Goal: Information Seeking & Learning: Find contact information

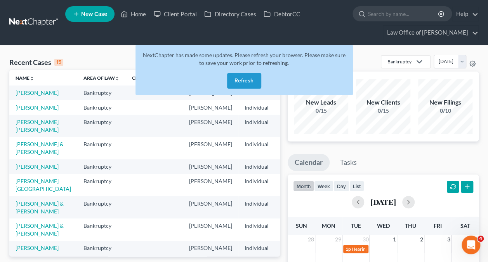
click at [245, 81] on button "Refresh" at bounding box center [244, 81] width 34 height 16
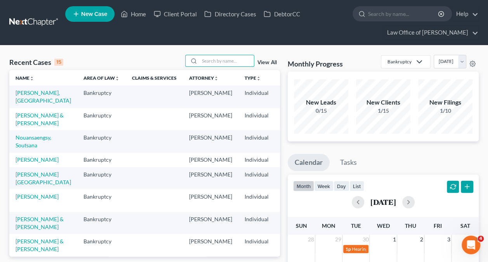
click at [225, 57] on input "search" at bounding box center [227, 60] width 54 height 11
type input "[PERSON_NAME]"
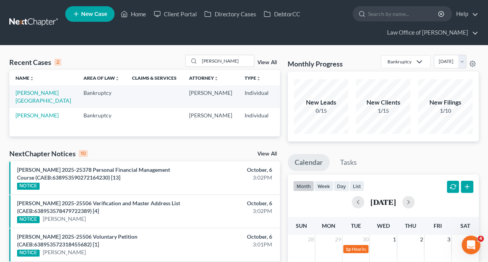
click at [28, 103] on td "[PERSON_NAME][GEOGRAPHIC_DATA]" at bounding box center [43, 96] width 68 height 22
click at [27, 102] on link "[PERSON_NAME][GEOGRAPHIC_DATA]" at bounding box center [44, 96] width 56 height 14
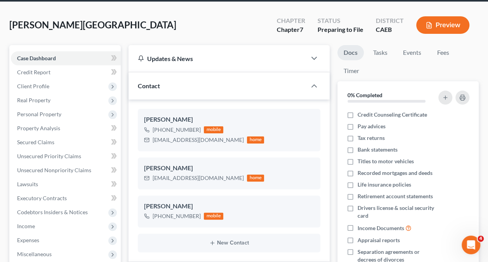
scroll to position [441, 0]
drag, startPoint x: 209, startPoint y: 141, endPoint x: 151, endPoint y: 145, distance: 57.3
click at [151, 145] on div "[PERSON_NAME] [PHONE_NUMBER] mobile [EMAIL_ADDRESS][DOMAIN_NAME] home" at bounding box center [229, 130] width 183 height 42
copy div "[EMAIL_ADDRESS][DOMAIN_NAME]"
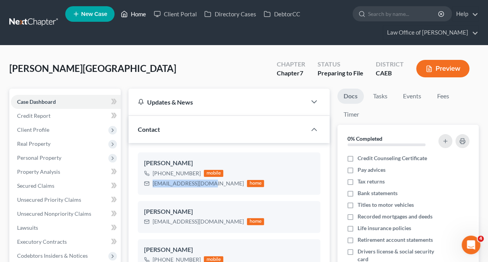
click at [137, 7] on link "Home" at bounding box center [133, 14] width 33 height 14
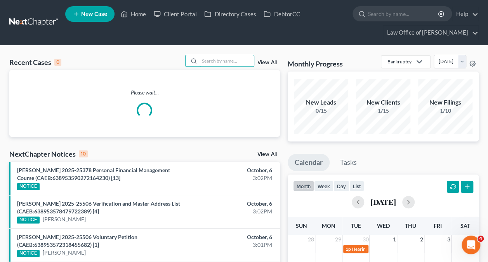
click at [240, 59] on input "search" at bounding box center [227, 60] width 54 height 11
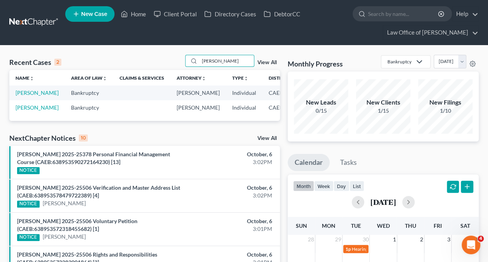
type input "[PERSON_NAME]"
click at [23, 100] on td "[PERSON_NAME]" at bounding box center [37, 92] width 56 height 14
click at [22, 96] on link "[PERSON_NAME]" at bounding box center [37, 92] width 43 height 7
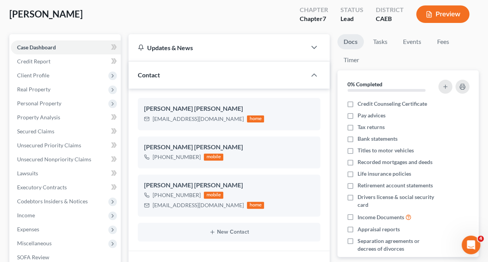
scroll to position [56, 0]
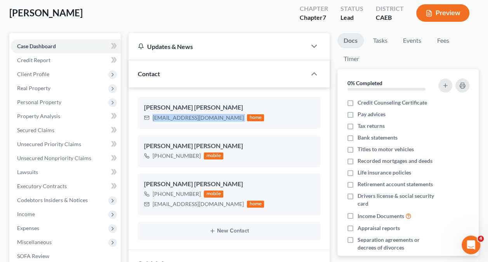
drag, startPoint x: 218, startPoint y: 117, endPoint x: 152, endPoint y: 120, distance: 66.1
click at [152, 120] on div "[EMAIL_ADDRESS][DOMAIN_NAME] home" at bounding box center [204, 118] width 120 height 10
copy div "[EMAIL_ADDRESS][DOMAIN_NAME]"
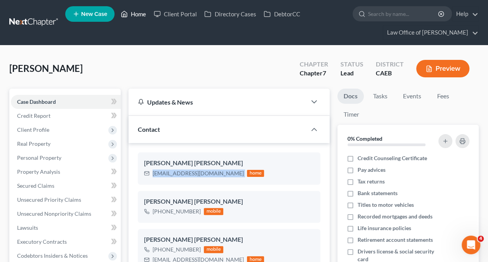
click at [138, 14] on link "Home" at bounding box center [133, 14] width 33 height 14
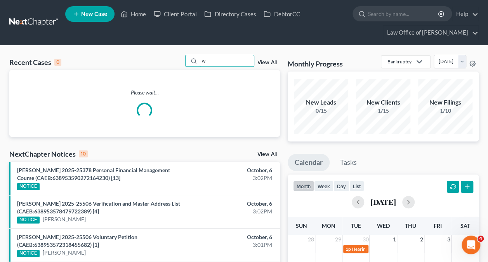
click at [230, 59] on input "w" at bounding box center [227, 60] width 54 height 11
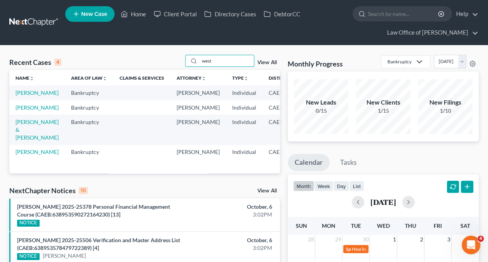
type input "west"
click at [28, 96] on link "[PERSON_NAME]" at bounding box center [37, 92] width 43 height 7
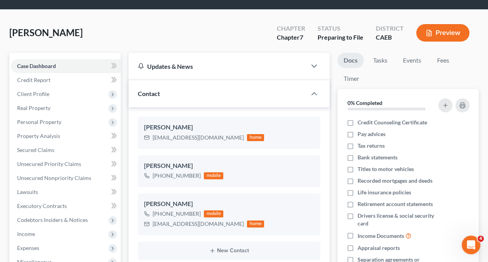
scroll to position [36, 0]
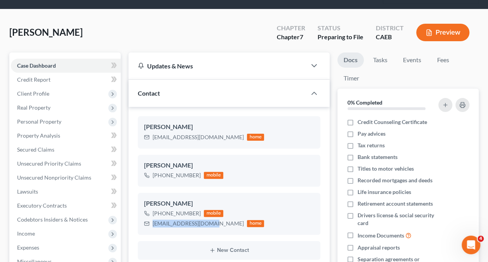
drag, startPoint x: 209, startPoint y: 222, endPoint x: 152, endPoint y: 225, distance: 56.8
click at [152, 225] on div "[EMAIL_ADDRESS][DOMAIN_NAME] home" at bounding box center [204, 223] width 120 height 10
copy div "[EMAIL_ADDRESS][DOMAIN_NAME]"
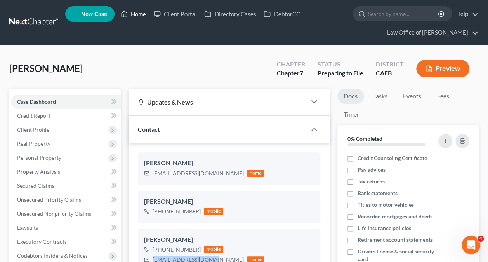
click at [140, 13] on link "Home" at bounding box center [133, 14] width 33 height 14
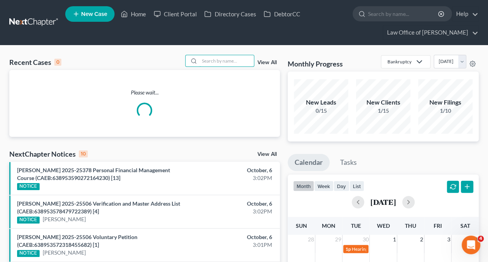
click at [226, 60] on input "search" at bounding box center [227, 60] width 54 height 11
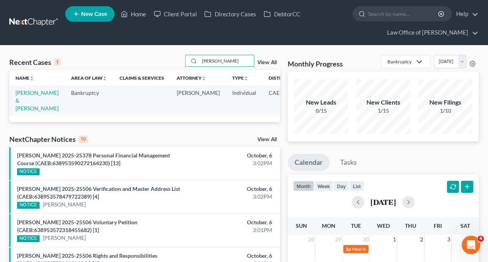
type input "[PERSON_NAME]"
click at [26, 95] on link "[PERSON_NAME] & [PERSON_NAME]" at bounding box center [37, 100] width 43 height 22
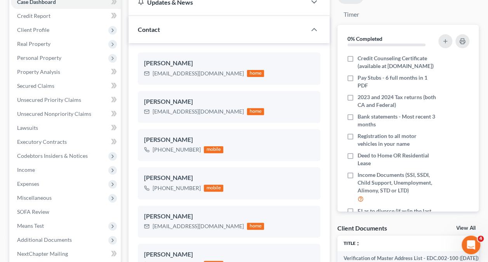
scroll to position [100, 0]
drag, startPoint x: 210, startPoint y: 71, endPoint x: 152, endPoint y: 76, distance: 58.5
click at [152, 76] on div "[EMAIL_ADDRESS][DOMAIN_NAME] home" at bounding box center [204, 73] width 120 height 10
copy div "[EMAIL_ADDRESS][DOMAIN_NAME]"
drag, startPoint x: 207, startPoint y: 110, endPoint x: 152, endPoint y: 118, distance: 55.9
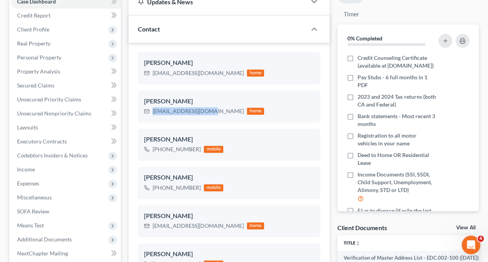
click at [152, 118] on div "[PERSON_NAME] [EMAIL_ADDRESS][DOMAIN_NAME] home" at bounding box center [229, 106] width 183 height 32
copy div "[EMAIL_ADDRESS][DOMAIN_NAME]"
drag, startPoint x: 152, startPoint y: 118, endPoint x: 236, endPoint y: 117, distance: 83.9
click at [236, 117] on div "[PERSON_NAME] [EMAIL_ADDRESS][DOMAIN_NAME] home" at bounding box center [229, 106] width 183 height 32
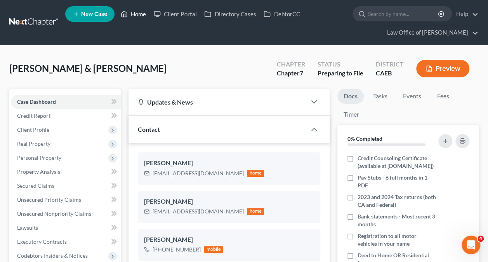
click at [137, 12] on link "Home" at bounding box center [133, 14] width 33 height 14
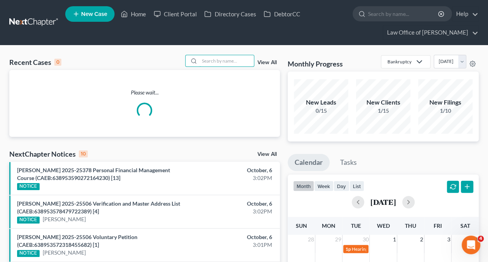
click at [244, 63] on input "search" at bounding box center [227, 60] width 54 height 11
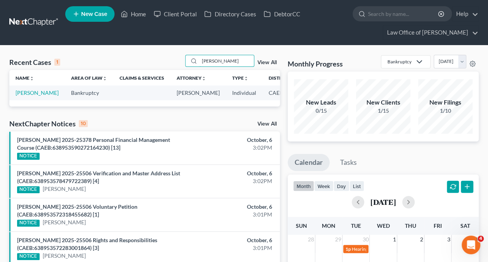
type input "[PERSON_NAME]"
click at [22, 96] on link "[PERSON_NAME]" at bounding box center [37, 92] width 43 height 7
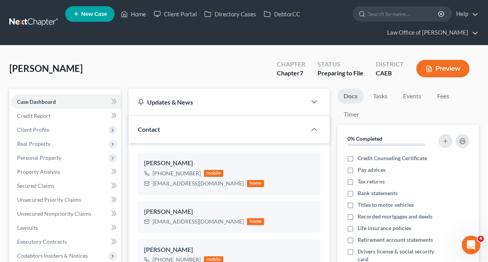
scroll to position [54, 0]
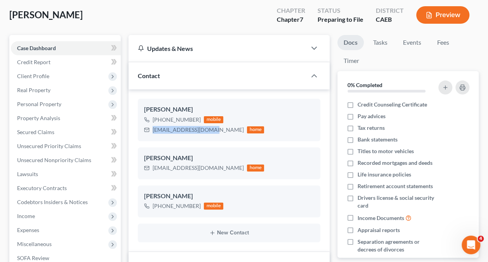
drag, startPoint x: 209, startPoint y: 129, endPoint x: 153, endPoint y: 134, distance: 56.9
click at [153, 134] on div "[PERSON_NAME] [PHONE_NUMBER] mobile [EMAIL_ADDRESS][DOMAIN_NAME] home" at bounding box center [229, 120] width 183 height 42
copy div "[EMAIL_ADDRESS][DOMAIN_NAME]"
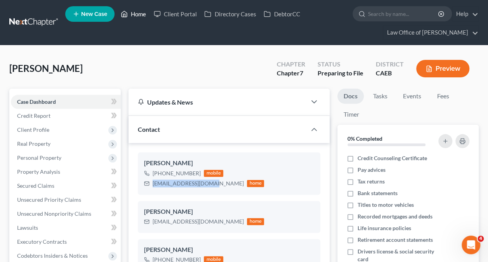
click at [136, 8] on link "Home" at bounding box center [133, 14] width 33 height 14
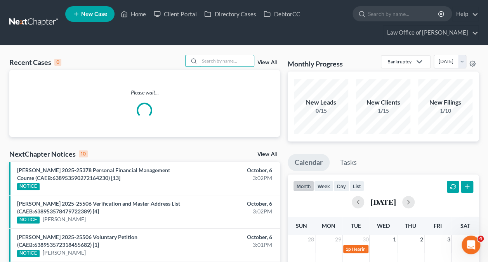
click at [224, 61] on input "search" at bounding box center [227, 60] width 54 height 11
type input "[PERSON_NAME]"
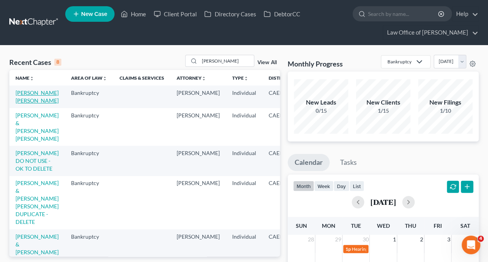
click at [26, 99] on link "[PERSON_NAME] [PERSON_NAME]" at bounding box center [37, 96] width 43 height 14
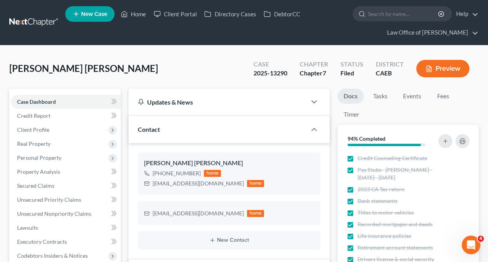
scroll to position [13, 0]
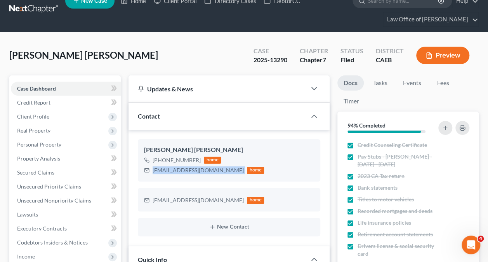
drag, startPoint x: 206, startPoint y: 170, endPoint x: 151, endPoint y: 178, distance: 55.3
click at [151, 178] on div "[PERSON_NAME] [PERSON_NAME] [PHONE_NUMBER] home [EMAIL_ADDRESS][DOMAIN_NAME] ho…" at bounding box center [229, 160] width 183 height 42
copy div "[EMAIL_ADDRESS][DOMAIN_NAME]"
drag, startPoint x: 213, startPoint y: 200, endPoint x: 152, endPoint y: 204, distance: 60.7
click at [152, 204] on div "[EMAIL_ADDRESS][DOMAIN_NAME] home" at bounding box center [229, 200] width 183 height 24
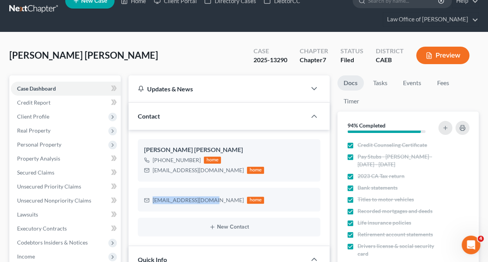
copy div "[EMAIL_ADDRESS][DOMAIN_NAME]"
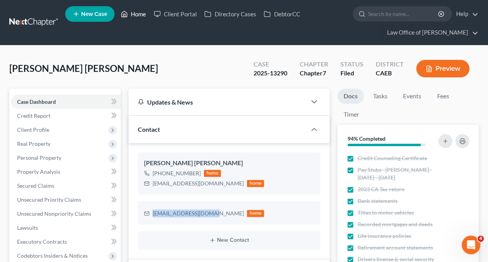
click at [132, 20] on link "Home" at bounding box center [133, 14] width 33 height 14
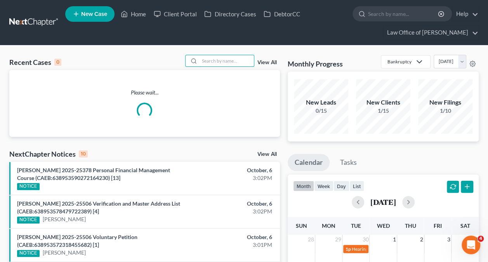
click at [240, 61] on input "search" at bounding box center [227, 60] width 54 height 11
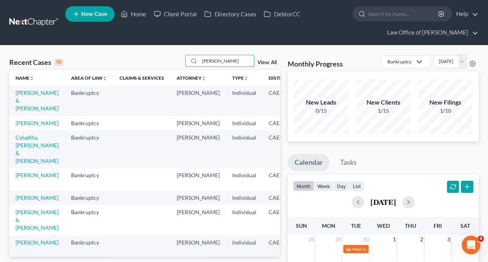
type input "[PERSON_NAME]"
click at [26, 126] on link "[PERSON_NAME]" at bounding box center [37, 123] width 43 height 7
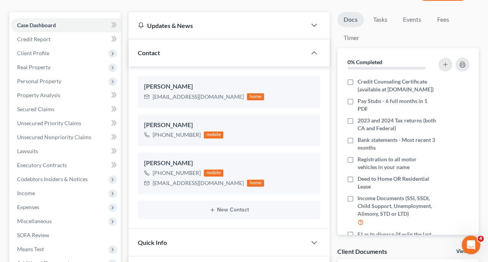
scroll to position [77, 0]
drag, startPoint x: 221, startPoint y: 182, endPoint x: 153, endPoint y: 186, distance: 68.1
click at [153, 186] on div "[EMAIL_ADDRESS][DOMAIN_NAME] home" at bounding box center [204, 182] width 120 height 10
copy div "[EMAIL_ADDRESS][DOMAIN_NAME]"
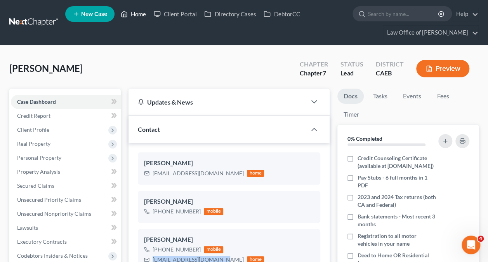
click at [141, 14] on link "Home" at bounding box center [133, 14] width 33 height 14
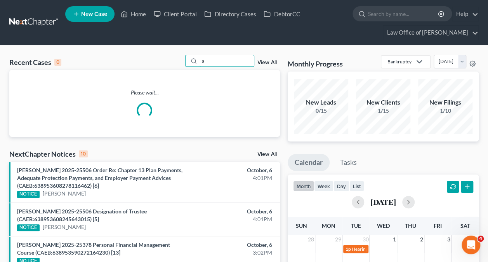
click at [235, 63] on input "a" at bounding box center [227, 60] width 54 height 11
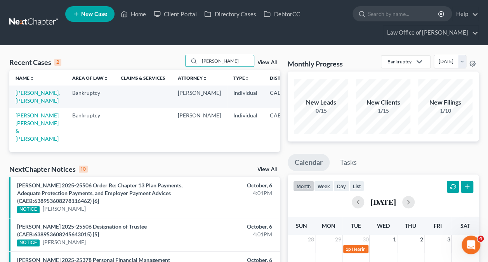
type input "[PERSON_NAME]"
click at [33, 99] on link "[PERSON_NAME], [PERSON_NAME]" at bounding box center [38, 96] width 44 height 14
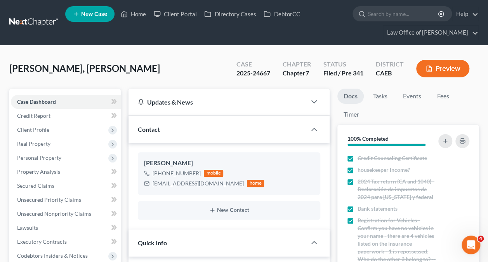
scroll to position [1237, 0]
drag, startPoint x: 200, startPoint y: 171, endPoint x: 159, endPoint y: 176, distance: 40.7
click at [159, 176] on div "[PHONE_NUMBER] mobile" at bounding box center [204, 173] width 120 height 10
copy div "[PHONE_NUMBER]"
click at [131, 14] on link "Home" at bounding box center [133, 14] width 33 height 14
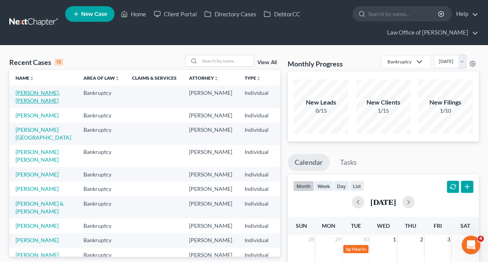
click at [28, 97] on link "[PERSON_NAME], [PERSON_NAME]" at bounding box center [38, 96] width 44 height 14
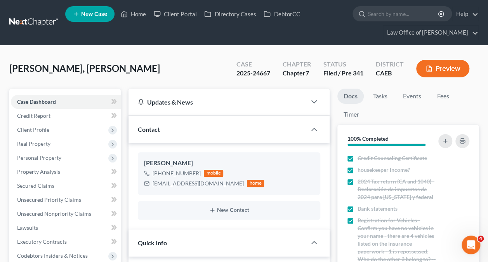
scroll to position [1237, 0]
click at [136, 13] on link "Home" at bounding box center [133, 14] width 33 height 14
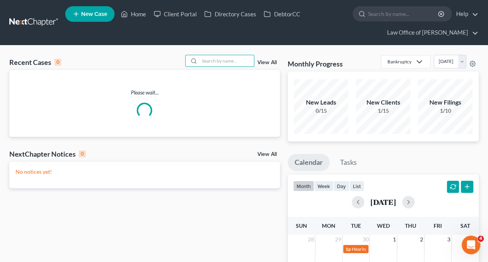
click at [228, 60] on input "search" at bounding box center [227, 60] width 54 height 11
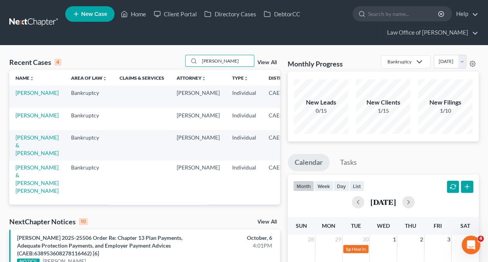
type input "[PERSON_NAME]"
click at [23, 96] on td "[PERSON_NAME]" at bounding box center [37, 96] width 56 height 22
click at [31, 96] on link "[PERSON_NAME]" at bounding box center [37, 92] width 43 height 7
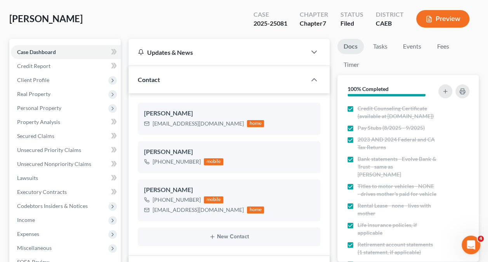
scroll to position [1641, 0]
drag, startPoint x: 199, startPoint y: 162, endPoint x: 160, endPoint y: 164, distance: 38.5
click at [160, 164] on div "[PHONE_NUMBER] mobile" at bounding box center [183, 162] width 79 height 10
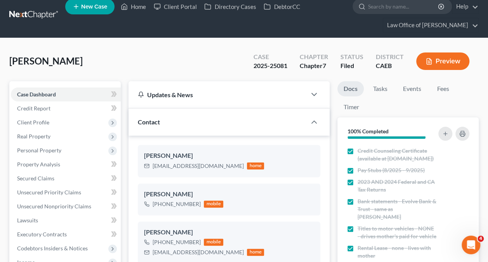
scroll to position [5, 0]
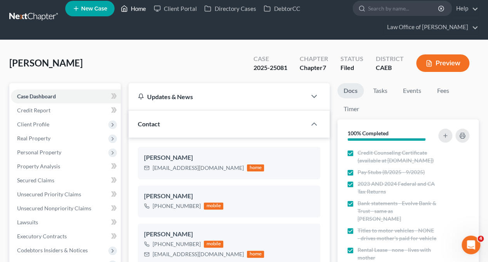
click at [137, 5] on link "Home" at bounding box center [133, 9] width 33 height 14
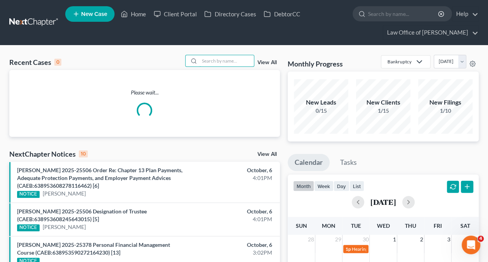
click at [222, 59] on input "search" at bounding box center [227, 60] width 54 height 11
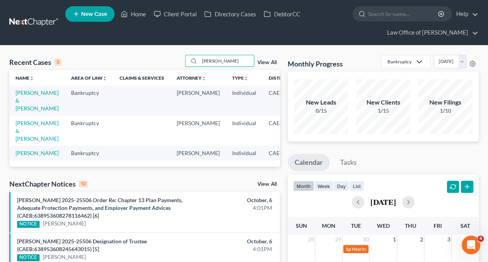
type input "[PERSON_NAME]"
click at [26, 100] on link "[PERSON_NAME] & [PERSON_NAME]" at bounding box center [37, 100] width 43 height 22
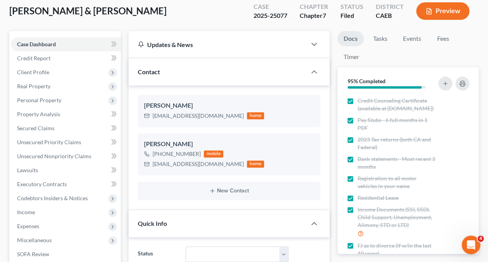
scroll to position [1222, 0]
drag, startPoint x: 200, startPoint y: 152, endPoint x: 162, endPoint y: 156, distance: 38.6
click at [162, 156] on div "[PHONE_NUMBER] mobile" at bounding box center [204, 154] width 120 height 10
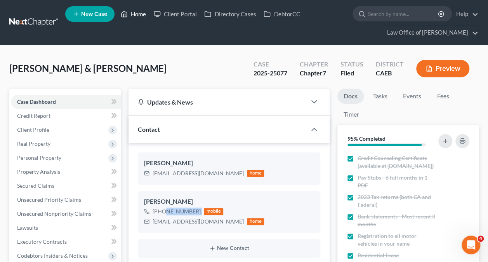
click at [141, 10] on link "Home" at bounding box center [133, 14] width 33 height 14
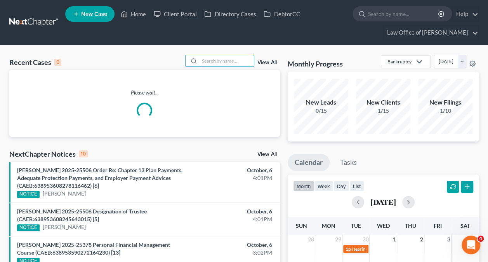
click at [234, 61] on input "search" at bounding box center [227, 60] width 54 height 11
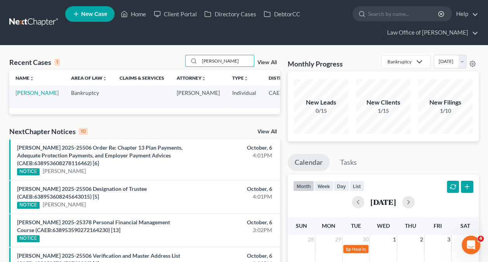
type input "[PERSON_NAME]"
click at [21, 96] on link "[PERSON_NAME]" at bounding box center [37, 92] width 43 height 7
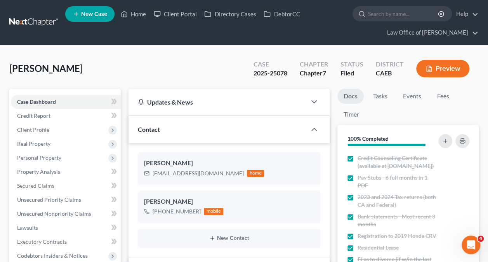
scroll to position [1205, 0]
drag, startPoint x: 197, startPoint y: 210, endPoint x: 161, endPoint y: 213, distance: 36.2
click at [161, 213] on div "[PHONE_NUMBER]" at bounding box center [177, 211] width 48 height 8
click at [133, 14] on link "Home" at bounding box center [133, 14] width 33 height 14
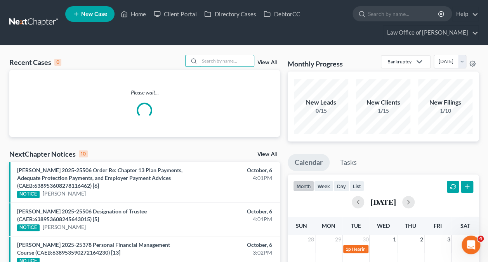
click at [239, 62] on input "search" at bounding box center [227, 60] width 54 height 11
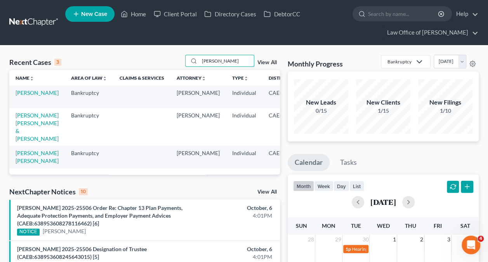
type input "[PERSON_NAME]"
click at [21, 96] on link "[PERSON_NAME]" at bounding box center [37, 92] width 43 height 7
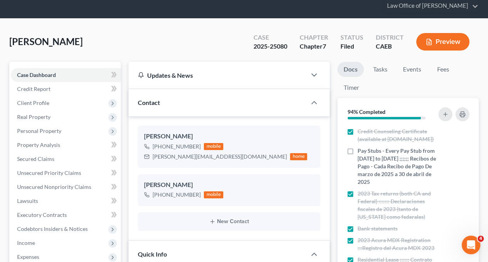
scroll to position [448, 0]
drag, startPoint x: 197, startPoint y: 146, endPoint x: 160, endPoint y: 150, distance: 36.6
click at [160, 150] on div "[PHONE_NUMBER] mobile" at bounding box center [225, 146] width 163 height 10
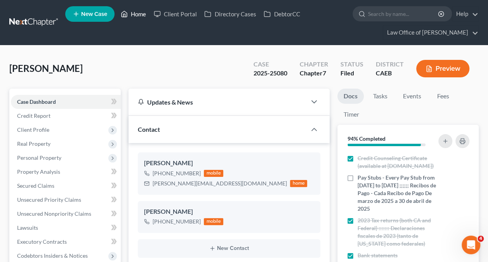
click at [135, 14] on link "Home" at bounding box center [133, 14] width 33 height 14
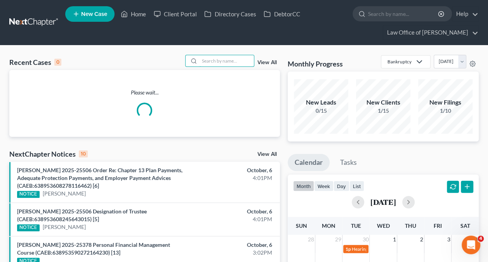
click at [205, 58] on input "search" at bounding box center [227, 60] width 54 height 11
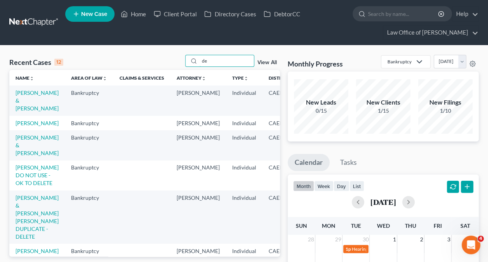
type input "d"
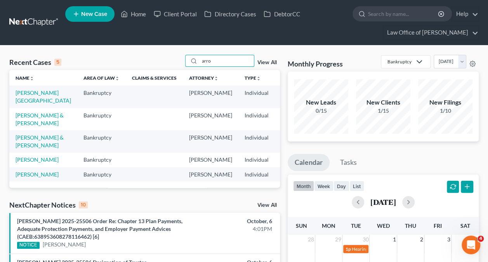
type input "arro"
click at [28, 101] on link "[PERSON_NAME][GEOGRAPHIC_DATA]" at bounding box center [44, 96] width 56 height 14
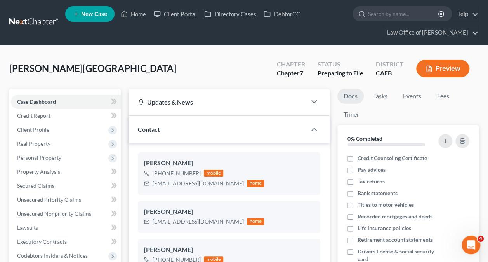
scroll to position [94, 0]
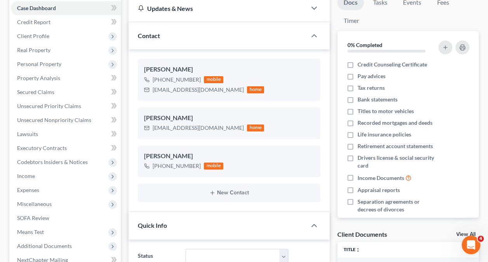
drag, startPoint x: 197, startPoint y: 78, endPoint x: 160, endPoint y: 82, distance: 37.0
click at [160, 82] on div "[PHONE_NUMBER]" at bounding box center [177, 80] width 48 height 8
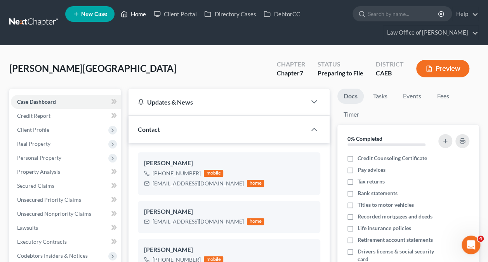
click at [132, 12] on link "Home" at bounding box center [133, 14] width 33 height 14
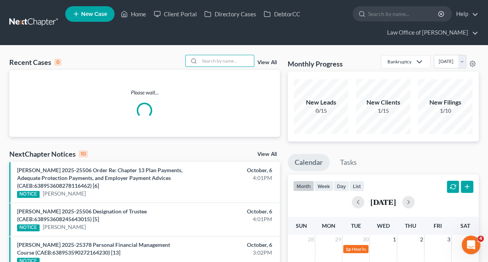
click at [224, 61] on input "search" at bounding box center [227, 60] width 54 height 11
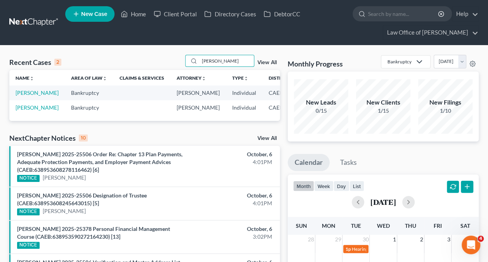
type input "[PERSON_NAME]"
click at [22, 96] on link "[PERSON_NAME]" at bounding box center [37, 92] width 43 height 7
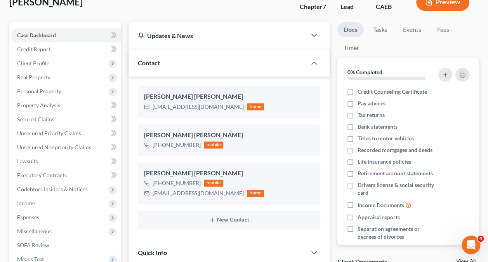
scroll to position [67, 0]
drag, startPoint x: 197, startPoint y: 142, endPoint x: 160, endPoint y: 149, distance: 37.9
click at [160, 149] on div "[PERSON_NAME] [PERSON_NAME] [PHONE_NUMBER] mobile" at bounding box center [229, 140] width 183 height 32
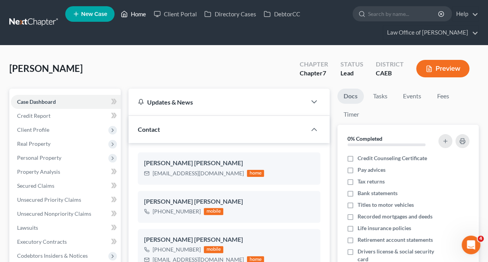
click at [141, 15] on link "Home" at bounding box center [133, 14] width 33 height 14
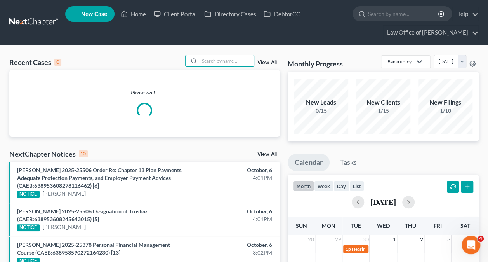
click at [234, 61] on input "search" at bounding box center [227, 60] width 54 height 11
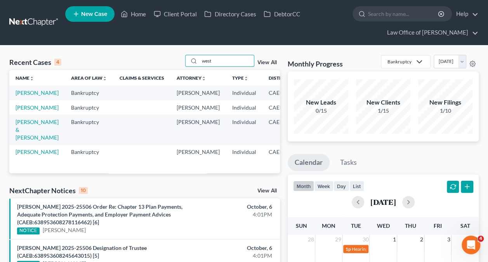
type input "west"
click at [21, 96] on link "[PERSON_NAME]" at bounding box center [37, 92] width 43 height 7
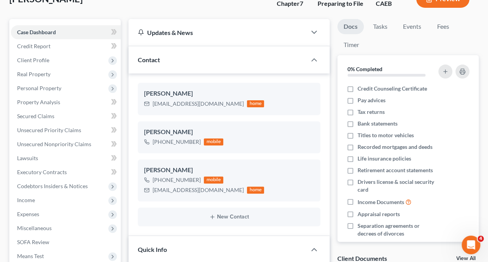
scroll to position [377, 0]
drag, startPoint x: 197, startPoint y: 141, endPoint x: 160, endPoint y: 145, distance: 37.6
click at [160, 145] on div "[PHONE_NUMBER] mobile" at bounding box center [183, 141] width 79 height 10
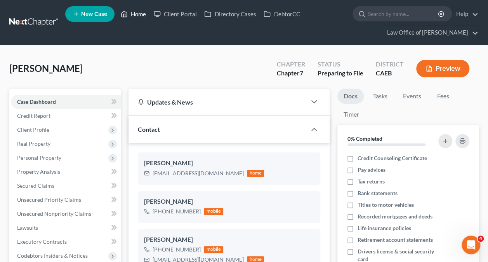
click at [138, 8] on link "Home" at bounding box center [133, 14] width 33 height 14
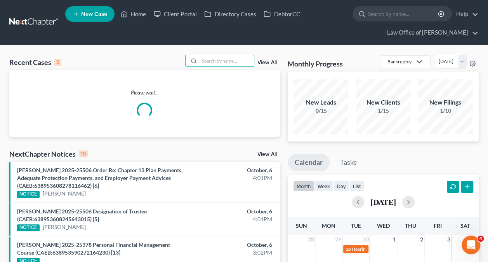
click at [228, 65] on input "search" at bounding box center [227, 60] width 54 height 11
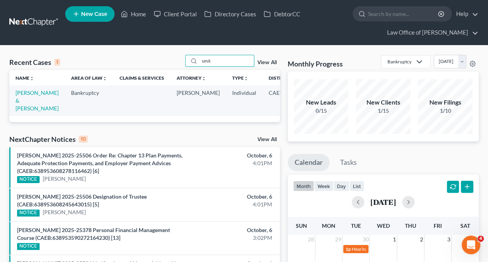
type input "smit"
click at [28, 101] on link "[PERSON_NAME] & [PERSON_NAME]" at bounding box center [37, 100] width 43 height 22
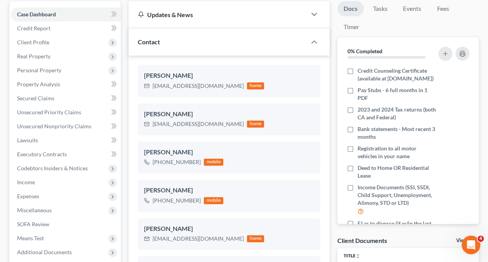
scroll to position [401, 0]
drag, startPoint x: 197, startPoint y: 161, endPoint x: 160, endPoint y: 166, distance: 37.7
click at [160, 166] on div "[PERSON_NAME] [PHONE_NUMBER] mobile" at bounding box center [229, 157] width 183 height 32
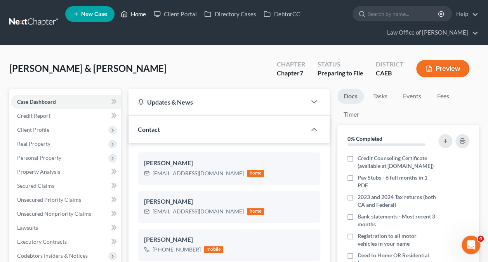
click at [127, 18] on icon at bounding box center [124, 13] width 7 height 9
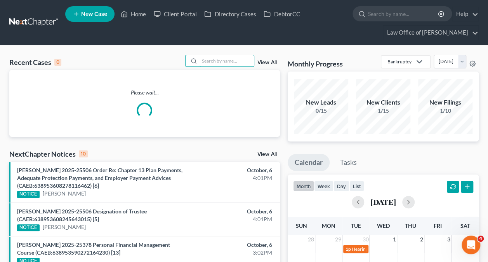
click at [235, 62] on input "search" at bounding box center [227, 60] width 54 height 11
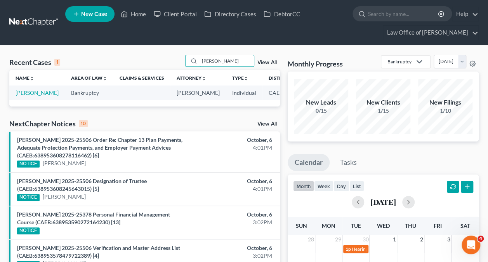
type input "[PERSON_NAME]"
click at [26, 95] on link "[PERSON_NAME]" at bounding box center [37, 92] width 43 height 7
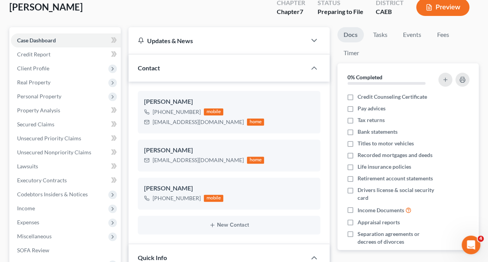
scroll to position [177, 0]
drag, startPoint x: 197, startPoint y: 111, endPoint x: 160, endPoint y: 115, distance: 37.5
click at [160, 115] on div "[PHONE_NUMBER] mobile" at bounding box center [204, 112] width 120 height 10
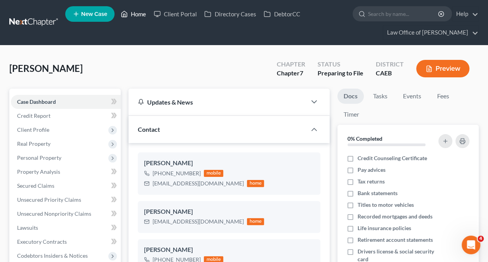
click at [136, 12] on link "Home" at bounding box center [133, 14] width 33 height 14
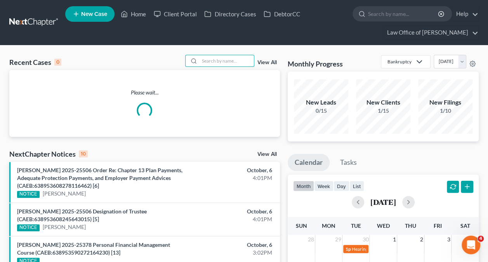
click at [235, 63] on input "search" at bounding box center [227, 60] width 54 height 11
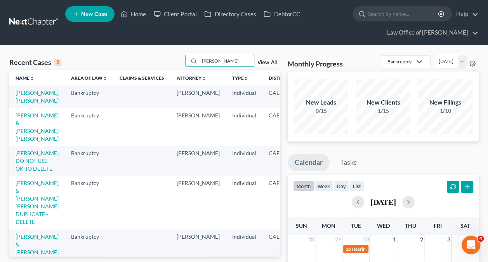
type input "[PERSON_NAME]"
click at [24, 98] on link "[PERSON_NAME] [PERSON_NAME]" at bounding box center [37, 96] width 43 height 14
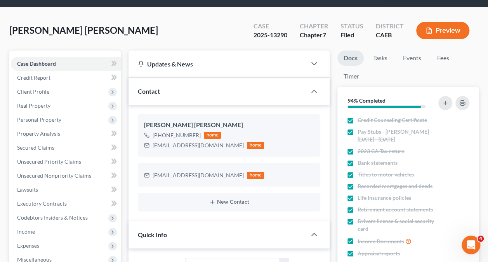
scroll to position [1745, 0]
drag, startPoint x: 197, startPoint y: 135, endPoint x: 160, endPoint y: 139, distance: 37.1
click at [160, 139] on div "[PHONE_NUMBER] home" at bounding box center [204, 135] width 120 height 10
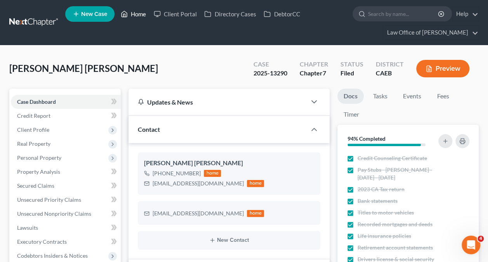
click at [132, 11] on link "Home" at bounding box center [133, 14] width 33 height 14
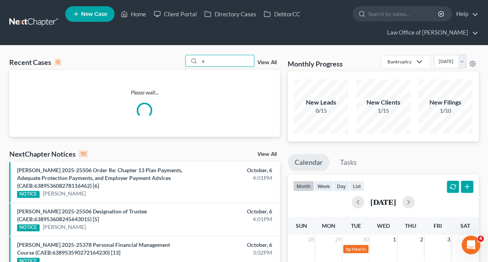
click at [238, 60] on input "a" at bounding box center [227, 60] width 54 height 11
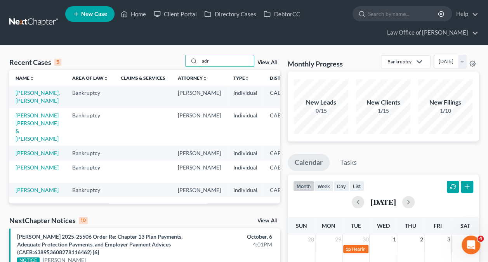
type input "adr"
click at [30, 99] on link "[PERSON_NAME], [PERSON_NAME]" at bounding box center [38, 96] width 44 height 14
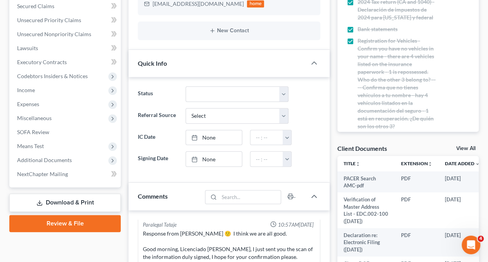
scroll to position [183, 0]
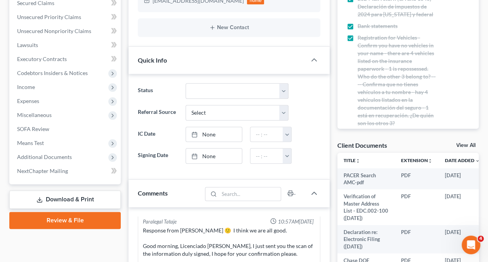
click at [55, 158] on span "Additional Documents" at bounding box center [44, 156] width 55 height 7
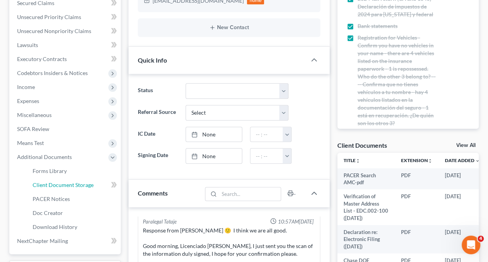
click at [99, 183] on link "Client Document Storage" at bounding box center [73, 185] width 94 height 14
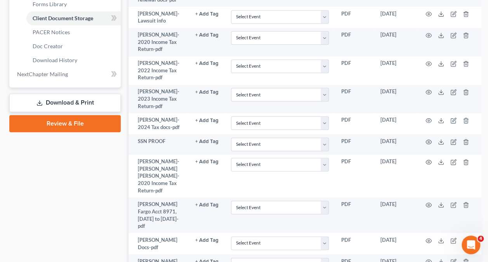
scroll to position [350, 0]
click at [427, 139] on icon "button" at bounding box center [429, 141] width 6 height 4
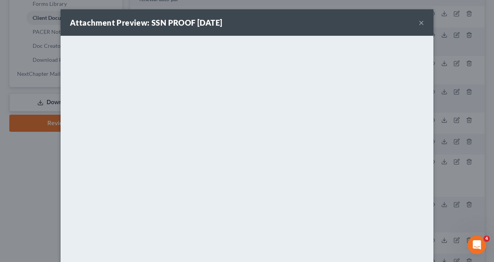
click at [421, 21] on button "×" at bounding box center [421, 22] width 5 height 9
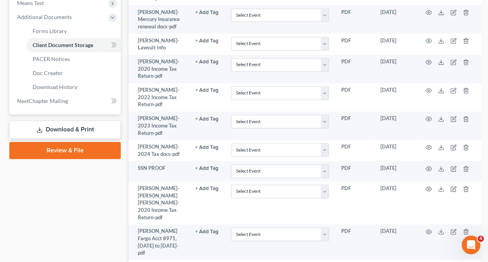
scroll to position [323, 0]
click at [428, 168] on icon "button" at bounding box center [429, 168] width 6 height 6
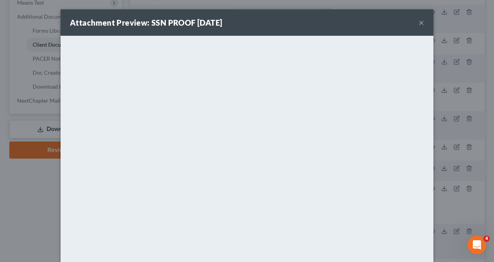
drag, startPoint x: 474, startPoint y: 151, endPoint x: 465, endPoint y: 157, distance: 10.3
click at [474, 151] on div "Attachment Preview: SSN PROOF [DATE] × <object ng-attr-data='[URL][DOMAIN_NAME]…" at bounding box center [247, 131] width 494 height 262
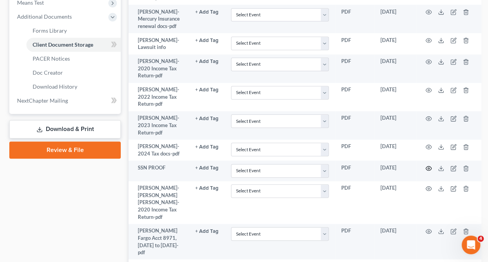
click at [430, 166] on icon "button" at bounding box center [429, 168] width 6 height 6
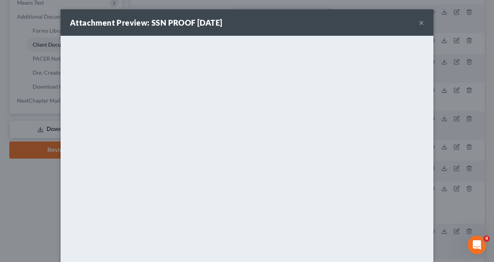
click at [473, 106] on div "Attachment Preview: SSN PROOF [DATE] × <object ng-attr-data='[URL][DOMAIN_NAME]…" at bounding box center [247, 131] width 494 height 262
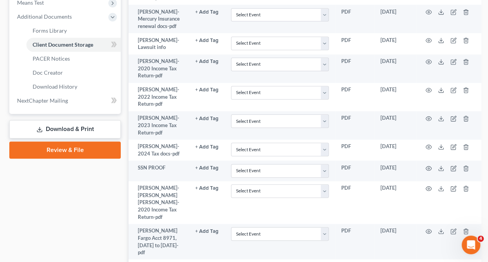
scroll to position [0, 0]
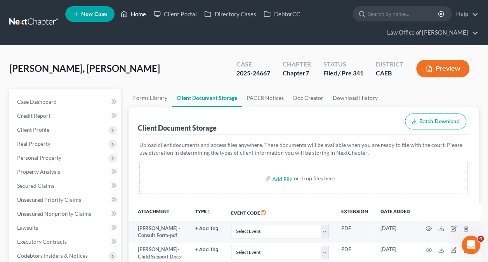
click at [136, 8] on link "Home" at bounding box center [133, 14] width 33 height 14
drag, startPoint x: 140, startPoint y: 16, endPoint x: 261, endPoint y: 160, distance: 188.3
click at [140, 16] on link "Home" at bounding box center [133, 14] width 33 height 14
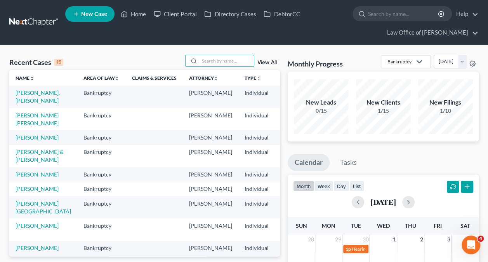
click at [229, 60] on input "search" at bounding box center [227, 60] width 54 height 11
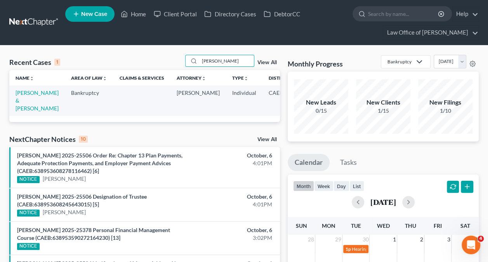
type input "[PERSON_NAME]"
click at [23, 106] on link "[PERSON_NAME] & [PERSON_NAME]" at bounding box center [37, 100] width 43 height 22
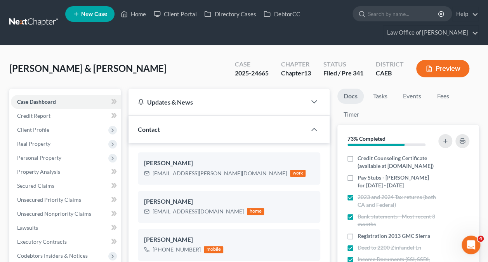
scroll to position [138, 0]
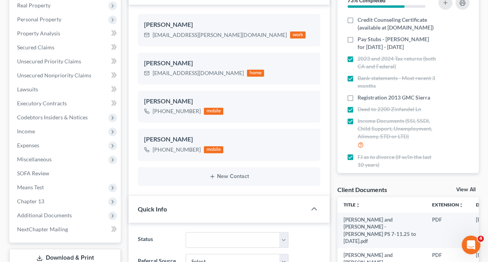
click at [82, 208] on span "Additional Documents" at bounding box center [66, 215] width 110 height 14
click at [91, 242] on span "Client Document Storage" at bounding box center [63, 243] width 61 height 7
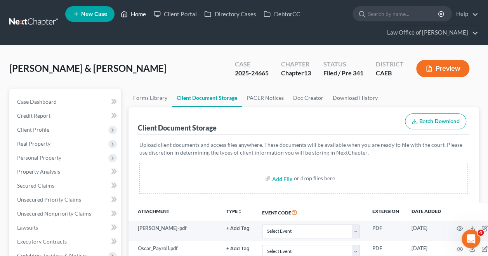
click at [130, 14] on link "Home" at bounding box center [133, 14] width 33 height 14
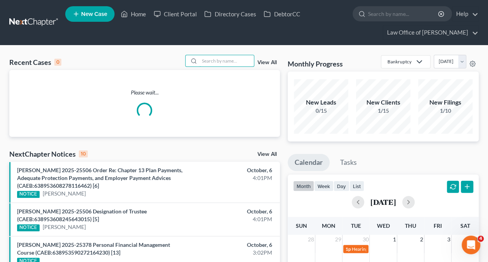
click at [233, 63] on input "search" at bounding box center [227, 60] width 54 height 11
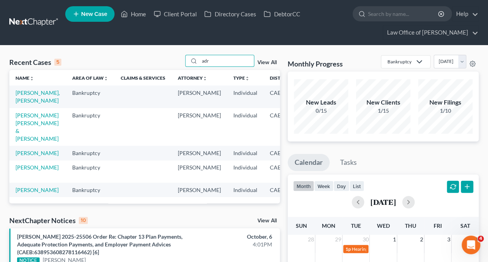
type input "adr"
click at [25, 102] on link "[PERSON_NAME], [PERSON_NAME]" at bounding box center [38, 96] width 44 height 14
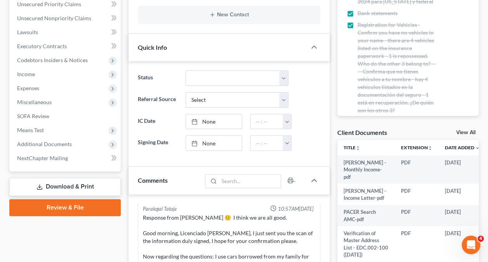
scroll to position [199, 0]
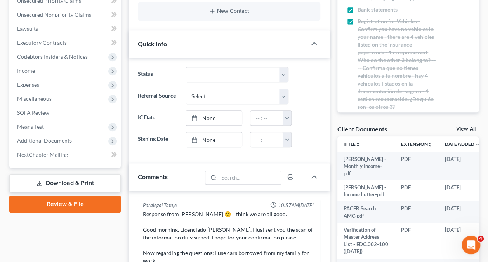
click at [69, 145] on span "Additional Documents" at bounding box center [66, 141] width 110 height 14
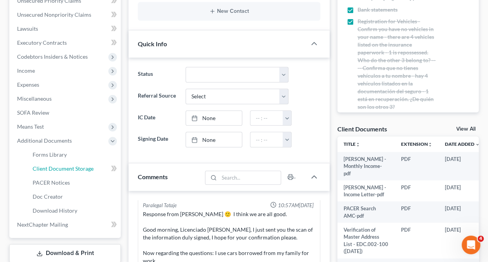
click at [69, 166] on span "Client Document Storage" at bounding box center [63, 168] width 61 height 7
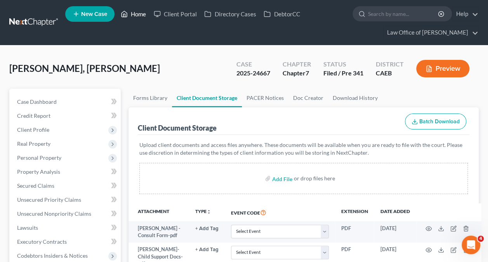
click at [129, 17] on link "Home" at bounding box center [133, 14] width 33 height 14
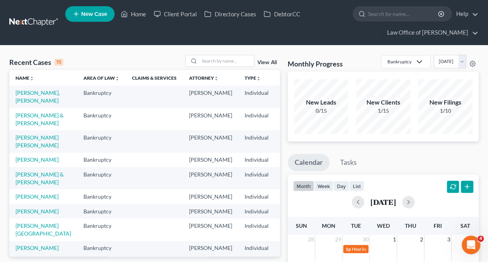
drag, startPoint x: 148, startPoint y: 54, endPoint x: 238, endPoint y: 59, distance: 90.6
click at [238, 59] on input "search" at bounding box center [227, 60] width 54 height 11
paste input "Lori Page -"
type input "Lori Page"
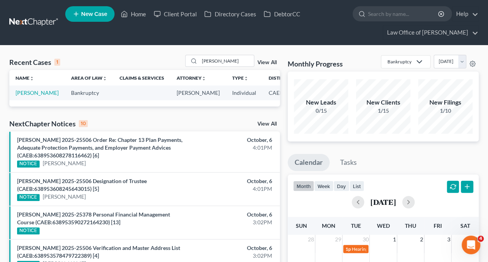
click at [21, 96] on td "[PERSON_NAME]" at bounding box center [37, 92] width 56 height 14
click at [20, 96] on link "[PERSON_NAME]" at bounding box center [37, 92] width 43 height 7
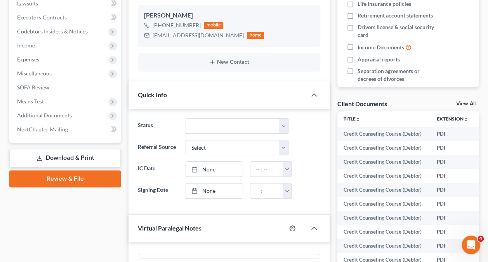
scroll to position [224, 0]
click at [44, 117] on span "Additional Documents" at bounding box center [44, 114] width 55 height 7
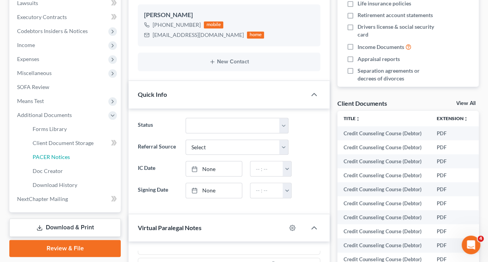
click at [61, 158] on span "PACER Notices" at bounding box center [51, 156] width 37 height 7
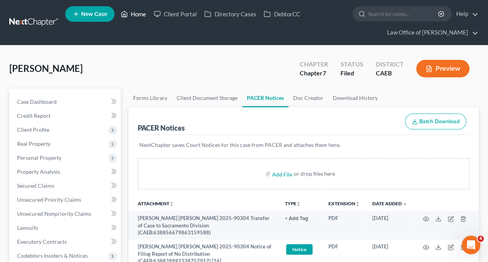
click at [131, 10] on link "Home" at bounding box center [133, 14] width 33 height 14
click at [57, 103] on link "Case Dashboard" at bounding box center [66, 102] width 110 height 14
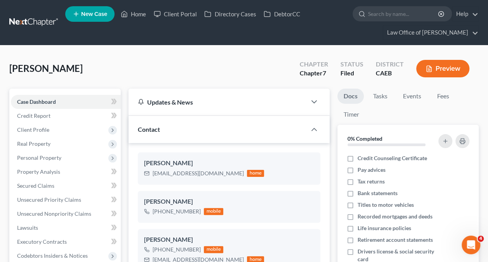
scroll to position [40, 0]
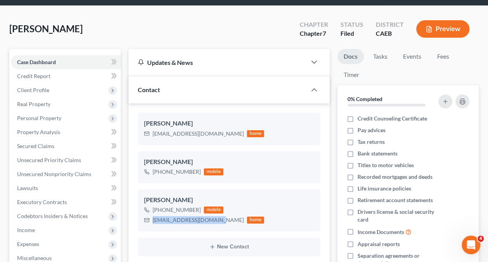
drag, startPoint x: 215, startPoint y: 219, endPoint x: 152, endPoint y: 224, distance: 62.7
click at [152, 224] on div "lpage3371@sbcglobal.net home" at bounding box center [204, 220] width 120 height 10
copy div "lpage3371@sbcglobal.net"
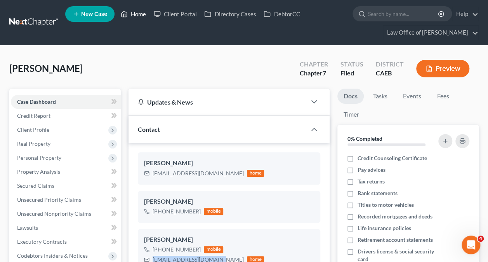
click at [139, 11] on link "Home" at bounding box center [133, 14] width 33 height 14
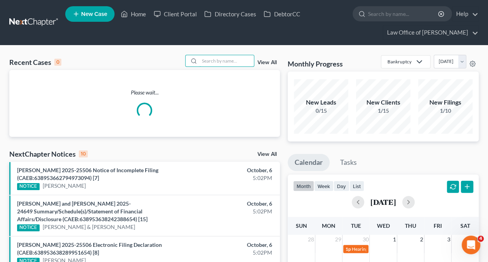
click at [249, 63] on input "search" at bounding box center [227, 60] width 54 height 11
paste input "Rudolfo Soriano -"
type input "Rudolfo Soriano"
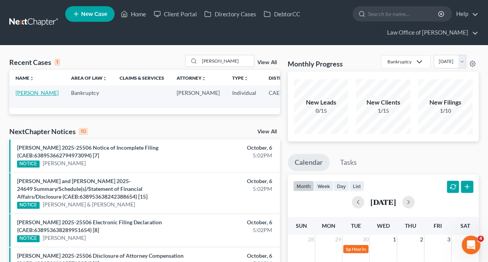
click at [28, 95] on link "Soriano, Rudolfo" at bounding box center [37, 92] width 43 height 7
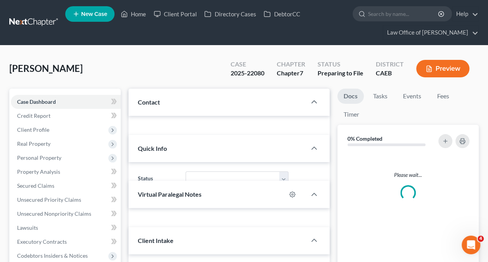
click at [28, 95] on link "Case Dashboard" at bounding box center [66, 102] width 110 height 14
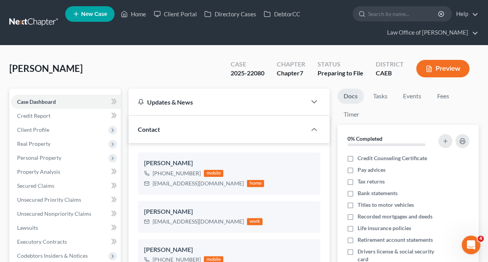
scroll to position [64, 0]
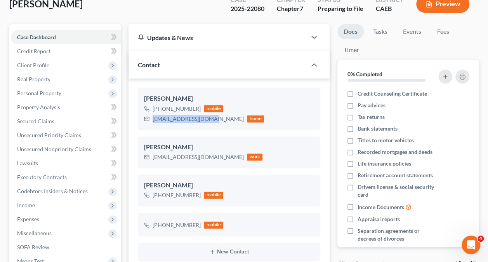
drag, startPoint x: 213, startPoint y: 118, endPoint x: 153, endPoint y: 122, distance: 60.0
click at [153, 122] on div "procare2468@gmail.com home" at bounding box center [204, 119] width 120 height 10
copy div "procare2468@gmail.com"
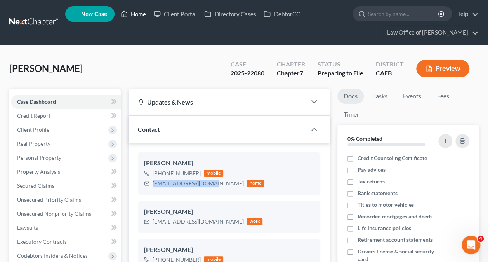
click at [132, 14] on link "Home" at bounding box center [133, 14] width 33 height 14
click at [128, 8] on link "Home" at bounding box center [133, 14] width 33 height 14
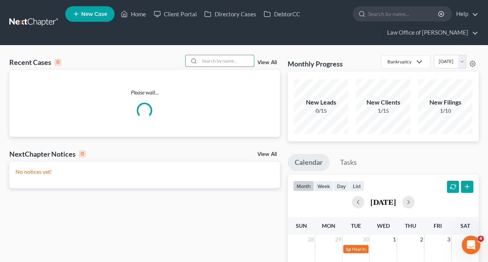
click at [231, 64] on input "search" at bounding box center [227, 60] width 54 height 11
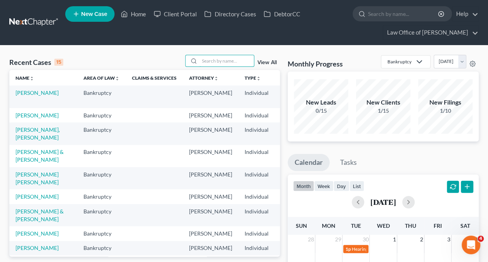
paste input "Daniel Lanter -"
type input "Daniel Lanter"
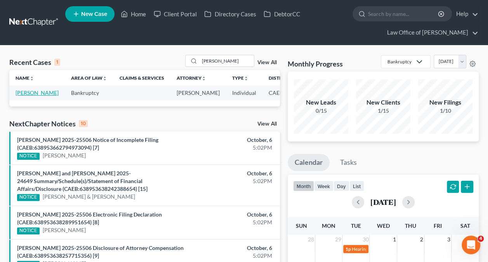
click at [24, 96] on link "Lanter, Daniel" at bounding box center [37, 92] width 43 height 7
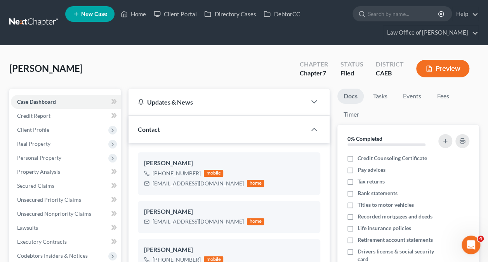
scroll to position [385, 0]
drag, startPoint x: 207, startPoint y: 184, endPoint x: 163, endPoint y: 10, distance: 179.4
click at [153, 188] on div "Daniel Lanter +1 (408) 242-0190 mobile danlanter@gmail.com home" at bounding box center [229, 173] width 183 height 42
copy div "danlanter@gmail.com"
click at [136, 15] on link "Home" at bounding box center [133, 14] width 33 height 14
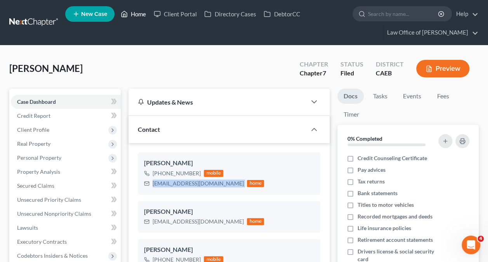
click at [132, 10] on link "Home" at bounding box center [133, 14] width 33 height 14
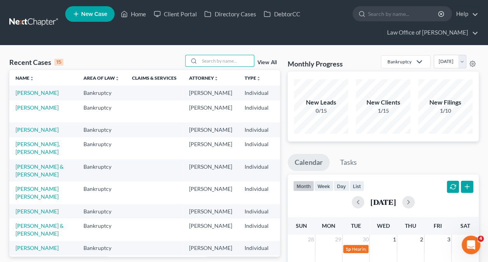
click at [214, 63] on input "search" at bounding box center [227, 60] width 54 height 11
paste input "Lena Degraw -"
type input "Lena Degraw"
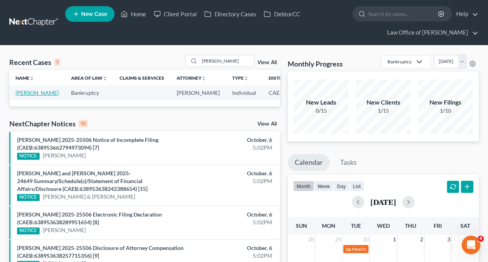
click at [21, 93] on link "Degraw, Lena" at bounding box center [37, 92] width 43 height 7
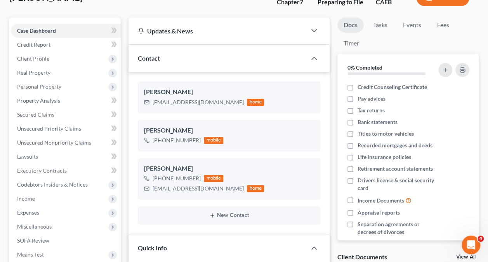
scroll to position [70, 0]
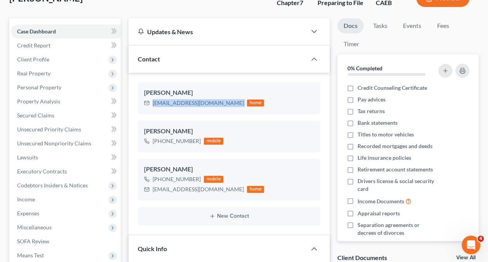
drag, startPoint x: 215, startPoint y: 101, endPoint x: 169, endPoint y: 12, distance: 100.1
click at [153, 106] on div "lenadegraw@comcast.net home" at bounding box center [204, 103] width 120 height 10
copy div "lenadegraw@comcast.net"
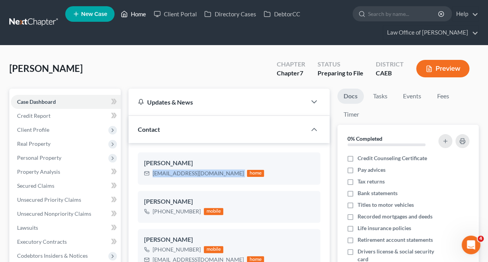
click at [131, 12] on link "Home" at bounding box center [133, 14] width 33 height 14
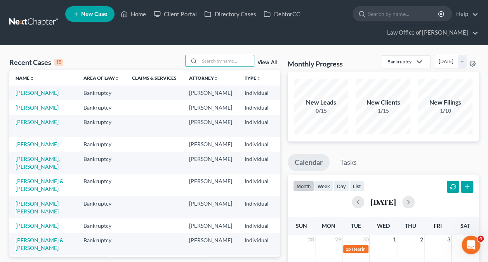
click at [231, 57] on input "search" at bounding box center [227, 60] width 54 height 11
type input "gardner"
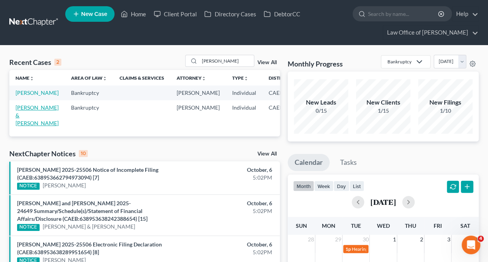
click at [27, 114] on link "Gardner, Terrence & Octavia" at bounding box center [37, 115] width 43 height 22
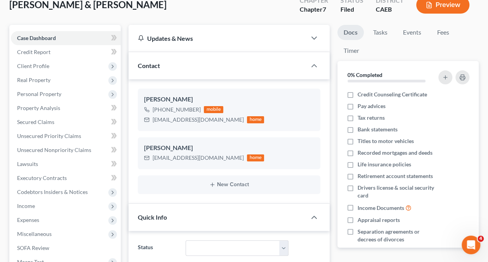
scroll to position [168, 0]
drag, startPoint x: 227, startPoint y: 119, endPoint x: 151, endPoint y: 119, distance: 76.1
click at [151, 119] on div "gardnerterrence@hotmail.com home" at bounding box center [204, 120] width 120 height 10
copy div "gardnerterrence@hotmail.com"
drag, startPoint x: 213, startPoint y: 157, endPoint x: 154, endPoint y: 160, distance: 58.7
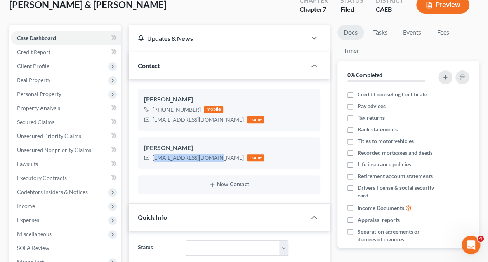
click at [154, 160] on div "octaviagregg@ymail.com home" at bounding box center [204, 158] width 120 height 10
click at [287, 134] on ng-include "Terrence Gardner +1 (209) 614-2758 mobile gardnerterrence@hotmail.com home Octa…" at bounding box center [229, 141] width 183 height 105
drag, startPoint x: 211, startPoint y: 157, endPoint x: 151, endPoint y: 163, distance: 60.1
click at [151, 163] on div "Octavia Gardner octaviagregg@ymail.com home" at bounding box center [229, 153] width 183 height 32
copy div "octaviagregg@ymail.com"
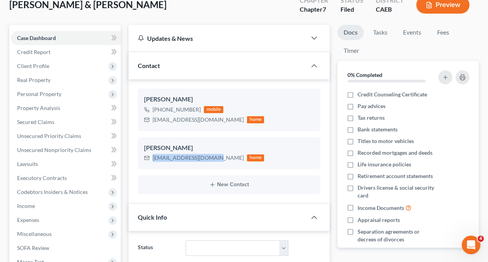
scroll to position [0, 0]
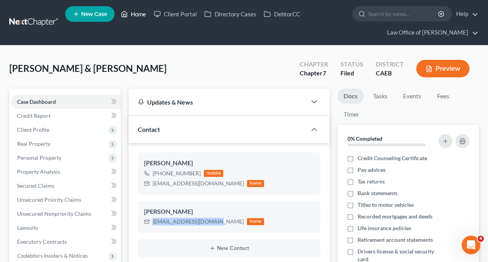
click at [137, 13] on link "Home" at bounding box center [133, 14] width 33 height 14
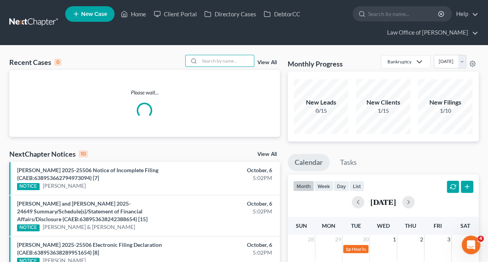
click at [213, 64] on input "search" at bounding box center [227, 60] width 54 height 11
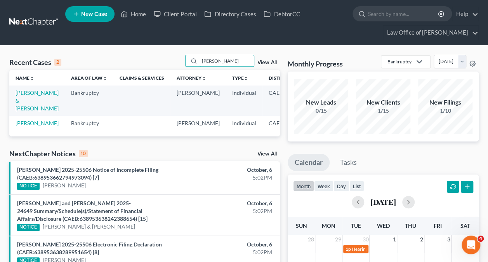
type input "raymond"
click at [22, 125] on link "Dean, Raymond" at bounding box center [37, 123] width 43 height 7
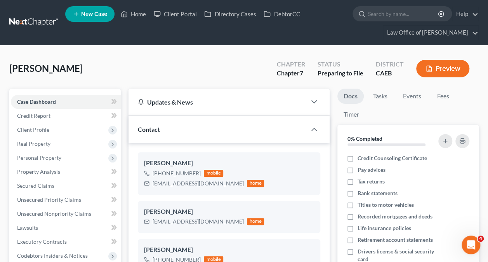
scroll to position [121, 0]
click at [134, 12] on link "Home" at bounding box center [133, 14] width 33 height 14
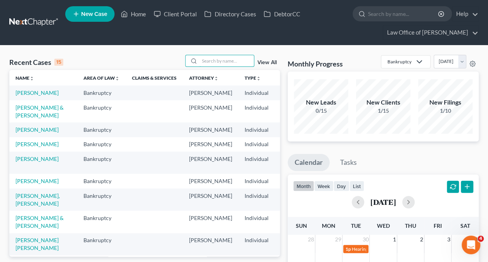
click at [223, 61] on input "search" at bounding box center [227, 60] width 54 height 11
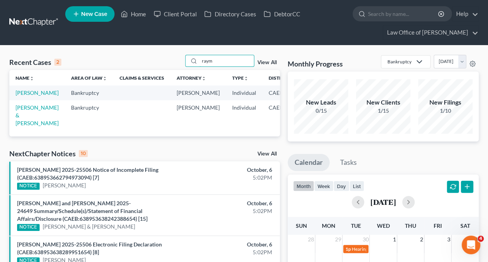
type input "raym"
click at [25, 96] on link "Dean, Raymond" at bounding box center [37, 92] width 43 height 7
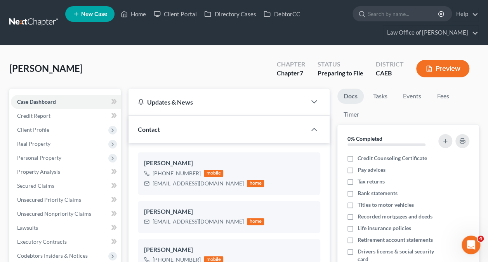
scroll to position [121, 0]
drag, startPoint x: 207, startPoint y: 182, endPoint x: 153, endPoint y: 187, distance: 54.3
click at [153, 187] on div "cddean14@gmail.com home" at bounding box center [204, 183] width 120 height 10
copy div "cddean14@gmail.com"
click at [141, 16] on link "Home" at bounding box center [133, 14] width 33 height 14
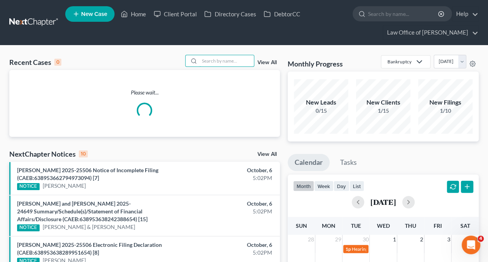
click at [247, 62] on input "search" at bounding box center [227, 60] width 54 height 11
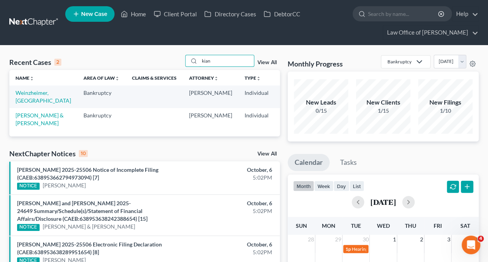
type input "kian"
click at [24, 95] on link "Weinzheimer, Kianna" at bounding box center [44, 96] width 56 height 14
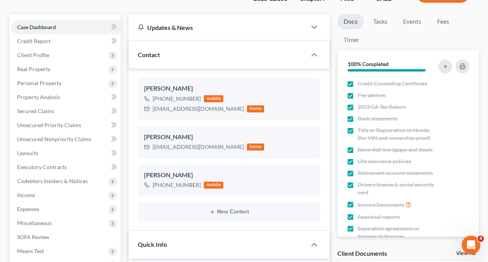
scroll to position [893, 0]
drag, startPoint x: 215, startPoint y: 110, endPoint x: 153, endPoint y: 111, distance: 62.2
click at [153, 111] on div "kweinzheimer@gmail.com home" at bounding box center [204, 109] width 120 height 10
copy div "kweinzheimer@gmail.com"
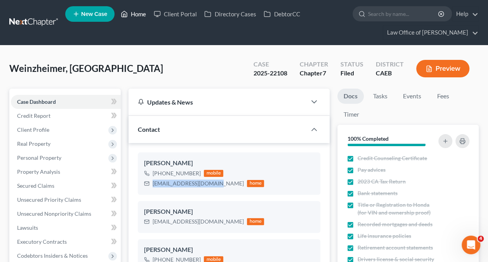
click at [129, 9] on link "Home" at bounding box center [133, 14] width 33 height 14
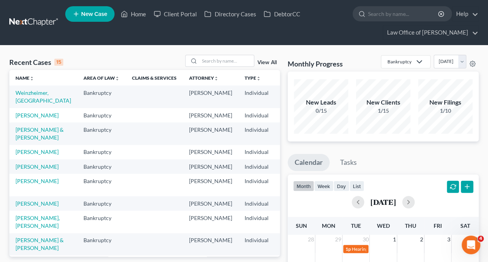
click at [233, 57] on div at bounding box center [219, 61] width 69 height 12
click at [233, 57] on input "search" at bounding box center [227, 60] width 54 height 11
paste input "Carrie Correia -"
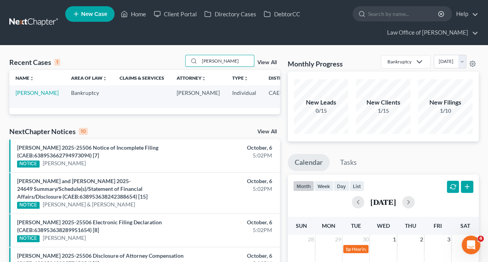
type input "Carrie Correia"
click at [27, 94] on link "Correia, Carrie" at bounding box center [37, 92] width 43 height 7
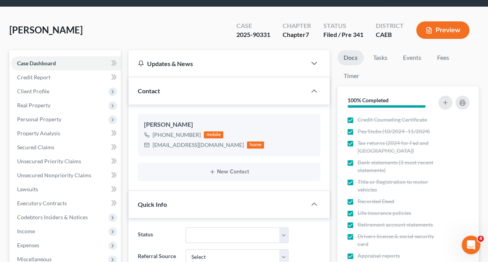
scroll to position [39, 0]
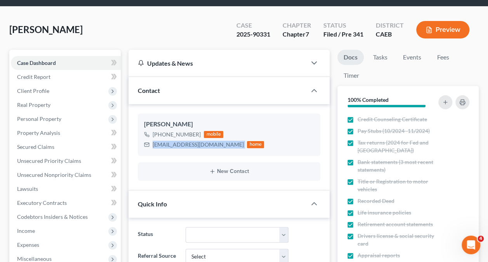
drag, startPoint x: 223, startPoint y: 145, endPoint x: 153, endPoint y: 147, distance: 69.9
click at [153, 147] on div "carrielizabeth20@gmail.com home" at bounding box center [204, 144] width 120 height 10
copy div "carrielizabeth20@gmail.com"
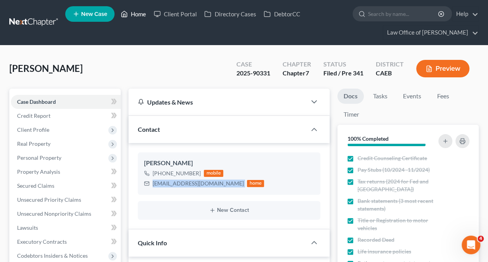
click at [136, 13] on link "Home" at bounding box center [133, 14] width 33 height 14
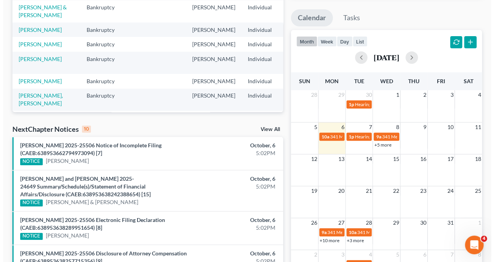
scroll to position [139, 0]
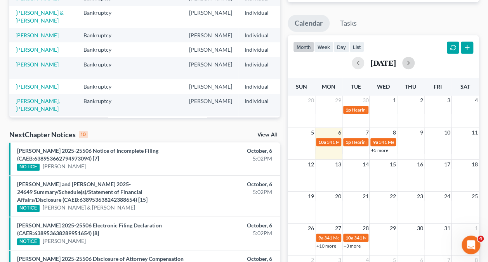
click at [415, 63] on button "button" at bounding box center [408, 63] width 12 height 12
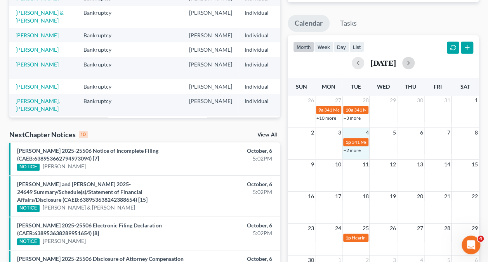
click at [350, 146] on div "+2 more" at bounding box center [356, 150] width 27 height 8
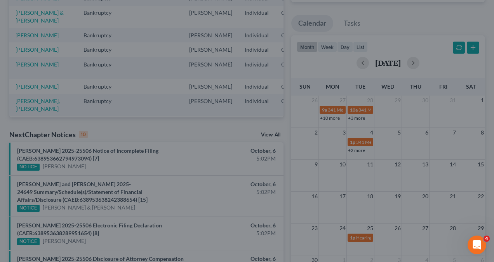
click at [355, 150] on div "New Event × Event Title * Date 11/4/2025 close Date 11/4/2025 Time 12:00 AM che…" at bounding box center [247, 131] width 494 height 262
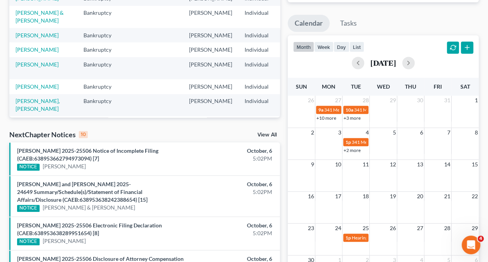
click at [355, 150] on link "+2 more" at bounding box center [352, 150] width 17 height 6
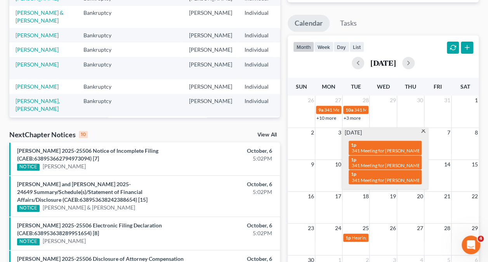
click at [394, 148] on span "341 Meeting for [PERSON_NAME]" at bounding box center [387, 151] width 70 height 6
select select "Days"
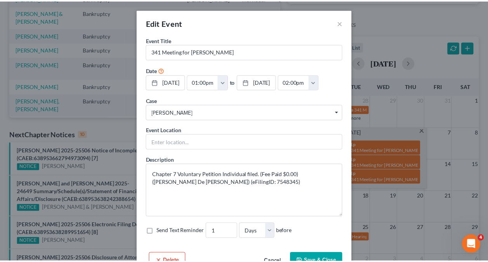
scroll to position [22, 0]
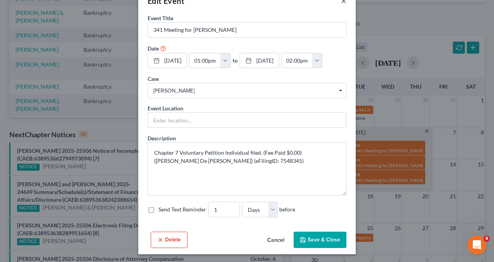
click at [341, 3] on button "×" at bounding box center [343, 0] width 5 height 9
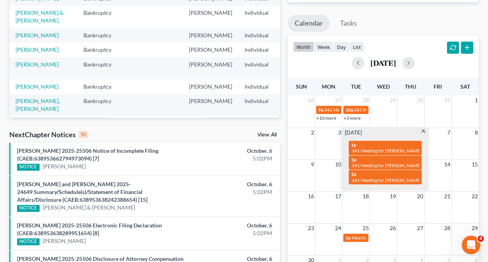
click at [373, 163] on span "341 Meeting for [PERSON_NAME] & [PERSON_NAME]" at bounding box center [407, 165] width 111 height 6
select select "Days"
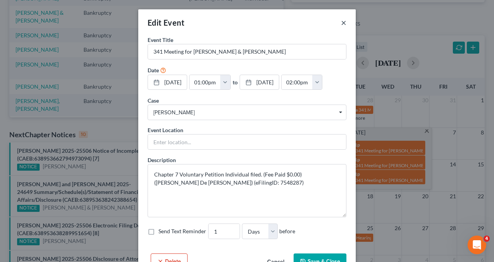
click at [343, 21] on button "×" at bounding box center [343, 22] width 5 height 9
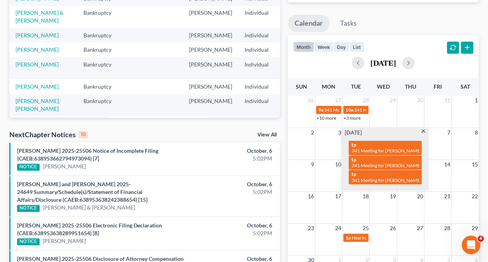
click at [385, 177] on span "341 Meeting for [PERSON_NAME]" at bounding box center [387, 180] width 70 height 6
select select "Days"
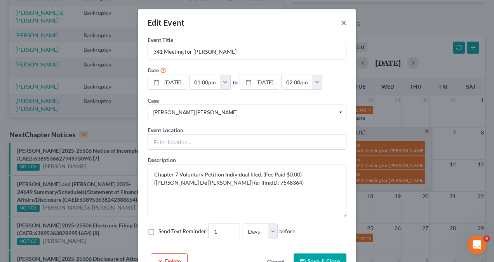
click at [342, 19] on button "×" at bounding box center [343, 22] width 5 height 9
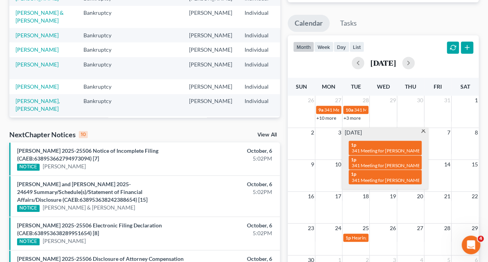
click at [424, 129] on span at bounding box center [424, 131] width 6 height 5
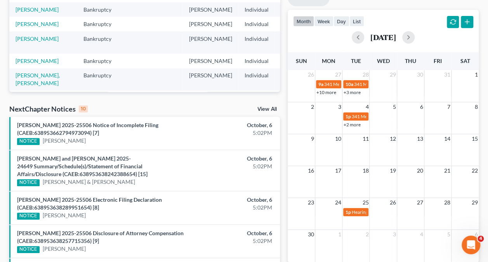
scroll to position [0, 0]
